Goal: Find specific page/section: Find specific page/section

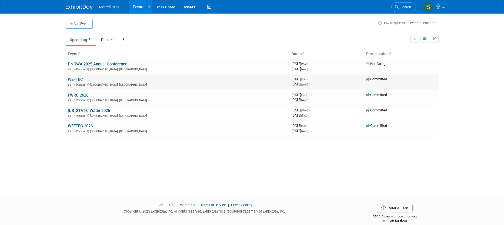
click at [79, 84] on span "In-Person" at bounding box center [80, 85] width 14 height 4
click at [79, 78] on link "WEFTEC" at bounding box center [75, 79] width 15 height 5
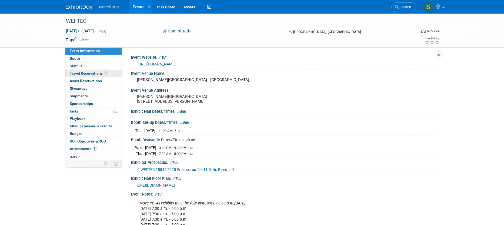
click at [96, 74] on span "Travel Reservations 1" at bounding box center [89, 73] width 38 height 4
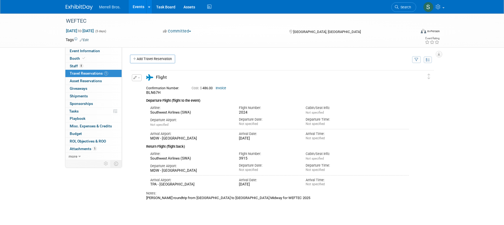
click at [142, 6] on link "Events" at bounding box center [139, 7] width 20 height 14
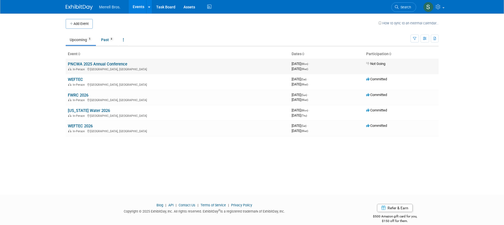
click at [114, 61] on td "PNCWA 2025 Annual Conference In-Person [GEOGRAPHIC_DATA], [GEOGRAPHIC_DATA]" at bounding box center [178, 66] width 224 height 15
click at [114, 64] on link "PNCWA 2025 Annual Conference" at bounding box center [97, 64] width 59 height 5
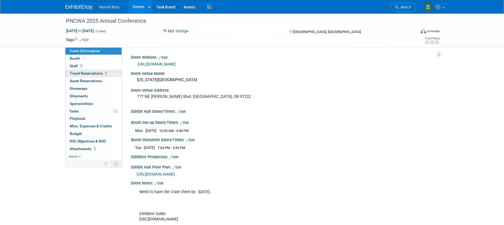
click at [105, 72] on span "1" at bounding box center [106, 73] width 4 height 4
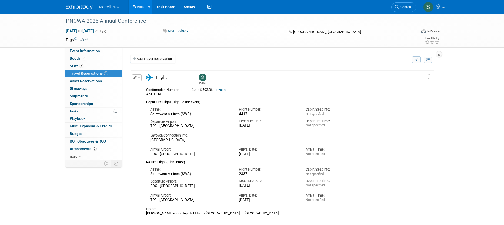
click at [140, 7] on link "Events" at bounding box center [139, 7] width 20 height 14
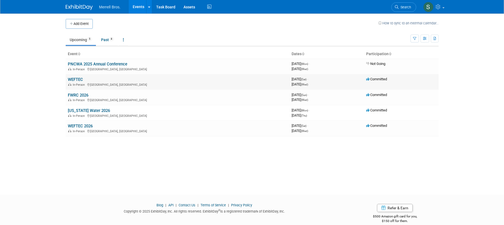
click at [75, 79] on link "WEFTEC" at bounding box center [75, 79] width 15 height 5
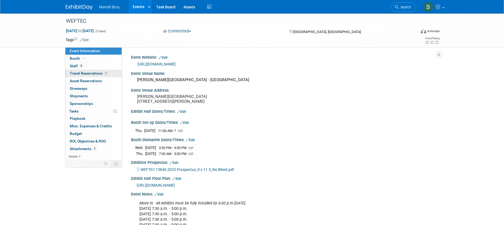
click at [87, 73] on span "Travel Reservations 1" at bounding box center [89, 73] width 38 height 4
